Goal: Find specific page/section

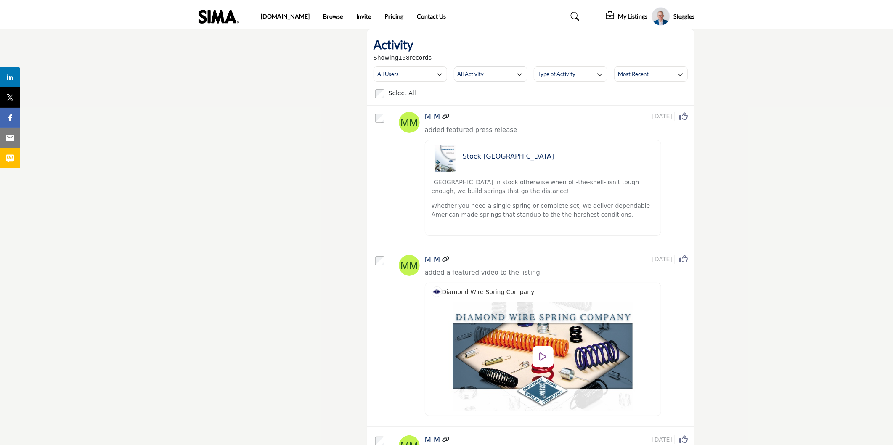
click at [662, 19] on profile-featured-9d57d186-dcdc-4fd1-8698-ebbedcf867ac "Show hide supplier dropdown" at bounding box center [661, 16] width 19 height 19
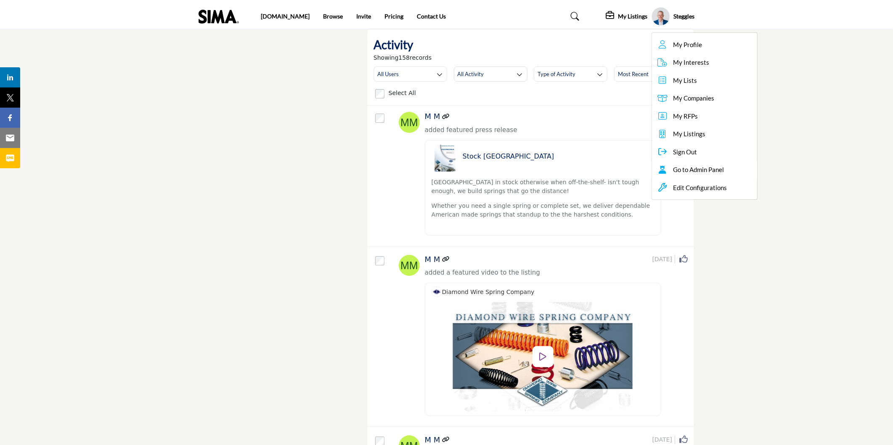
click at [708, 170] on span "Go to Admin Panel" at bounding box center [698, 170] width 51 height 10
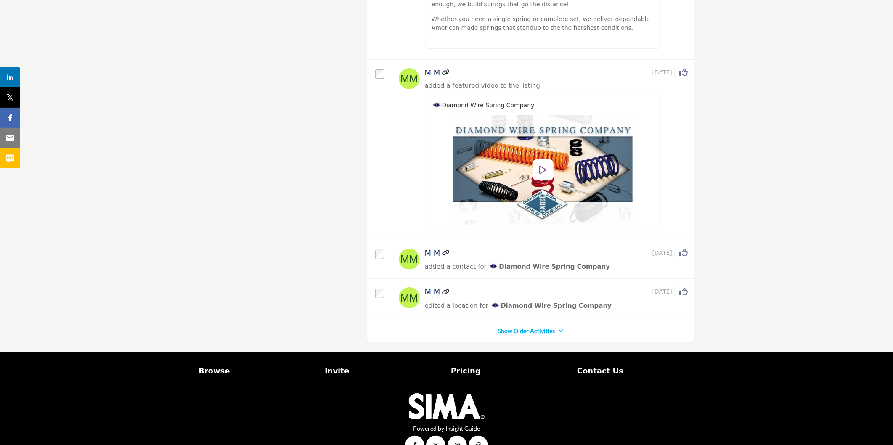
scroll to position [210, 0]
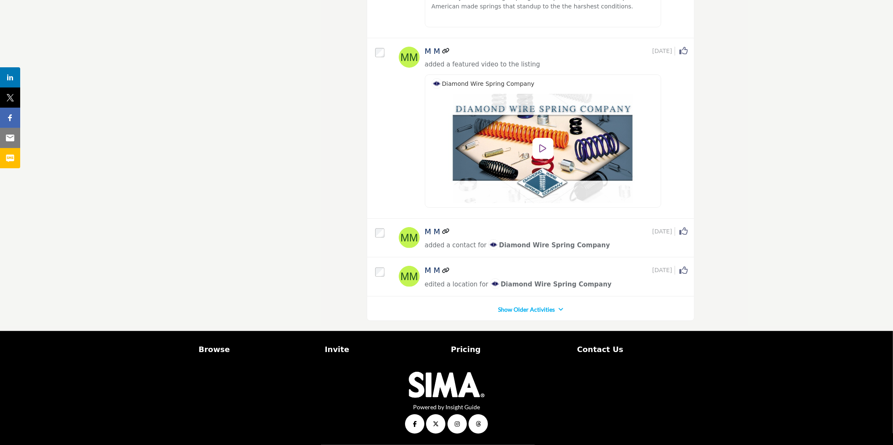
click at [515, 310] on link "Show Older Activities" at bounding box center [526, 309] width 57 height 8
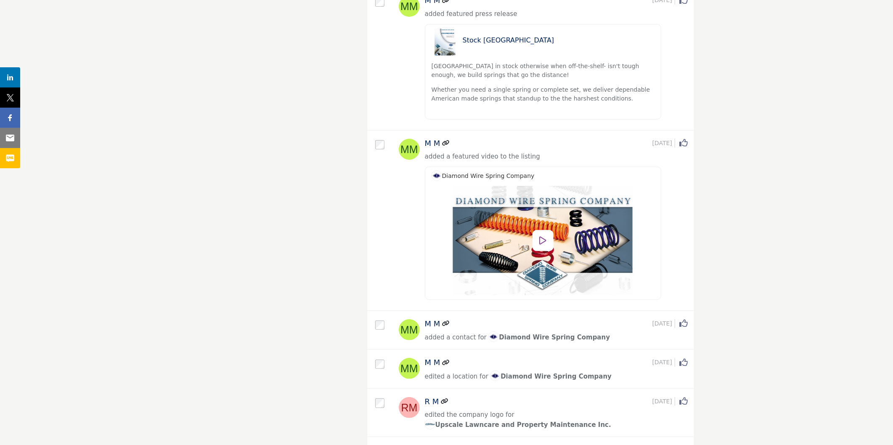
scroll to position [0, 0]
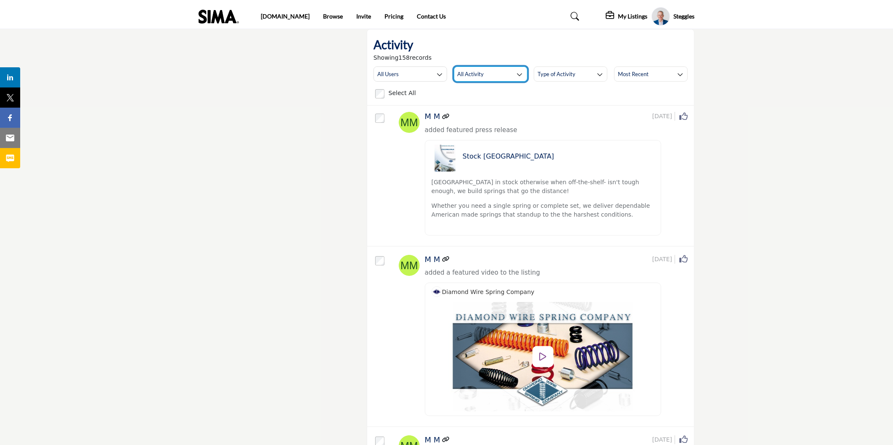
click at [480, 74] on h3 "All Activity" at bounding box center [471, 74] width 27 height 8
click at [475, 153] on span "Featured Content" at bounding box center [487, 151] width 66 height 12
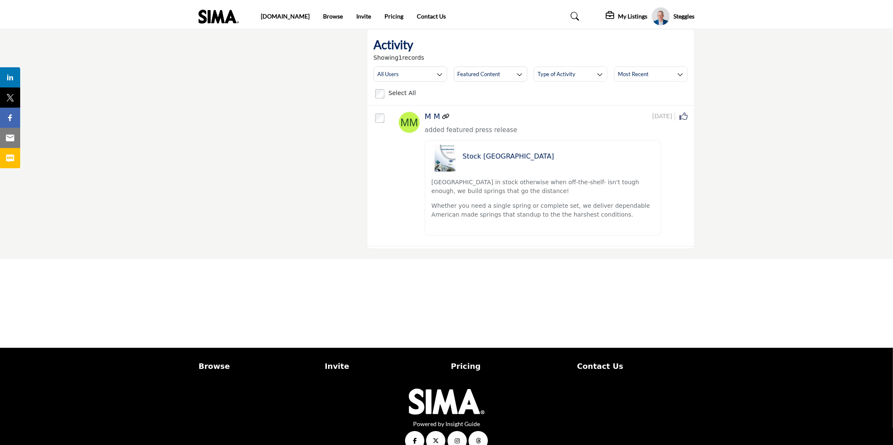
click at [209, 19] on img at bounding box center [221, 17] width 45 height 14
